Goal: Information Seeking & Learning: Learn about a topic

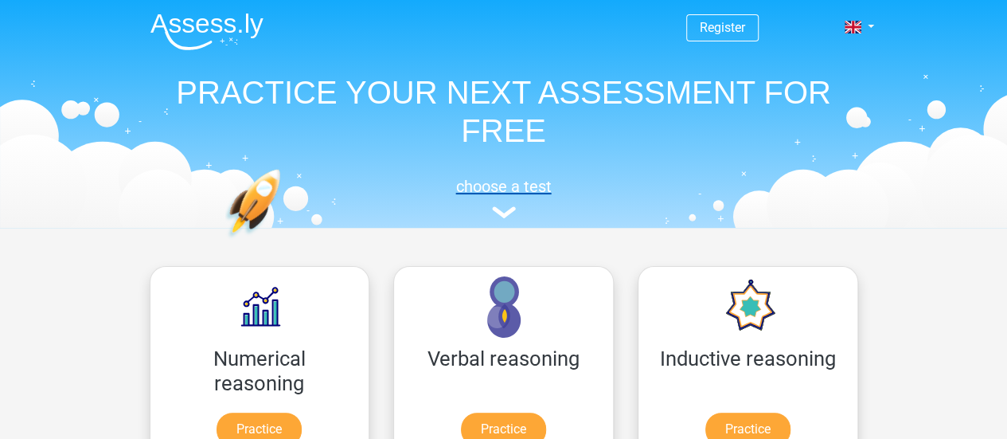
click at [467, 189] on h5 "choose a test" at bounding box center [504, 186] width 733 height 19
click at [474, 182] on h5 "choose a test" at bounding box center [504, 186] width 733 height 19
click at [495, 211] on img at bounding box center [504, 212] width 24 height 12
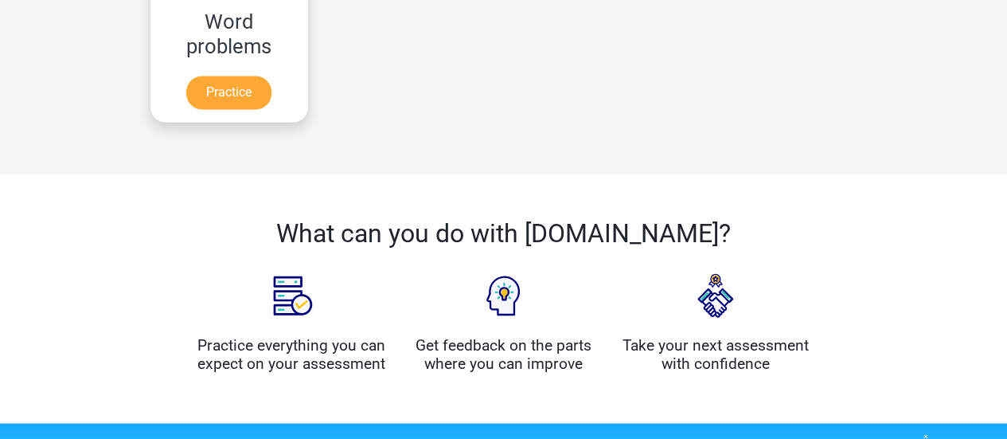
scroll to position [1274, 0]
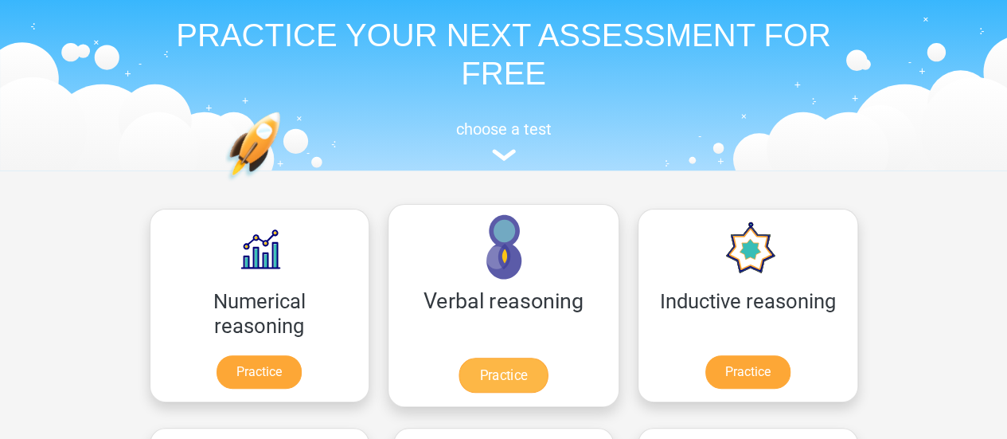
scroll to position [80, 0]
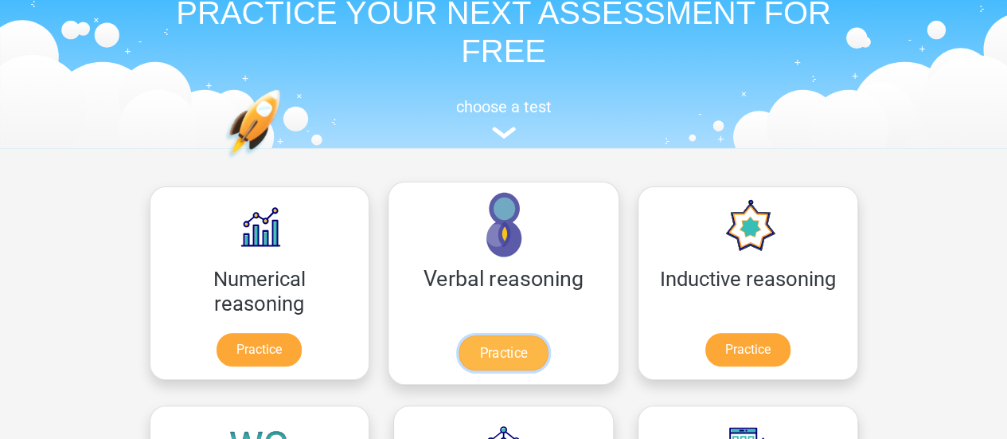
click at [459, 350] on link "Practice" at bounding box center [503, 352] width 89 height 35
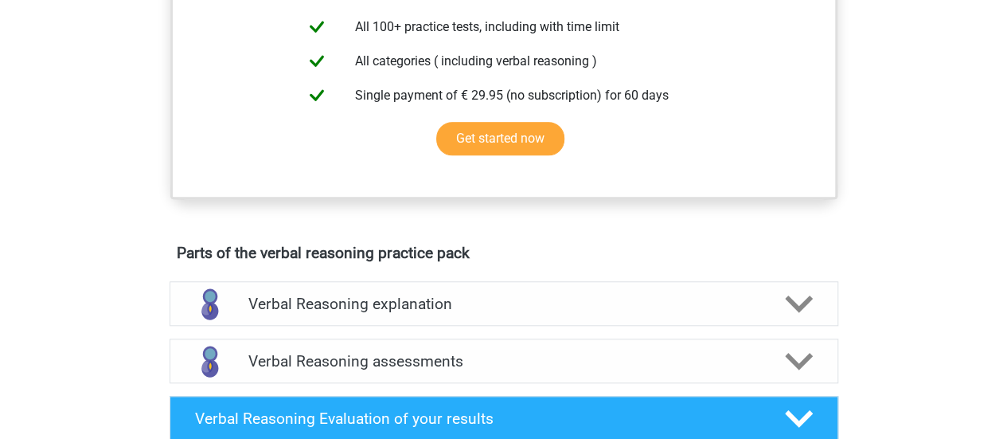
scroll to position [478, 0]
